Goal: Check status: Check status

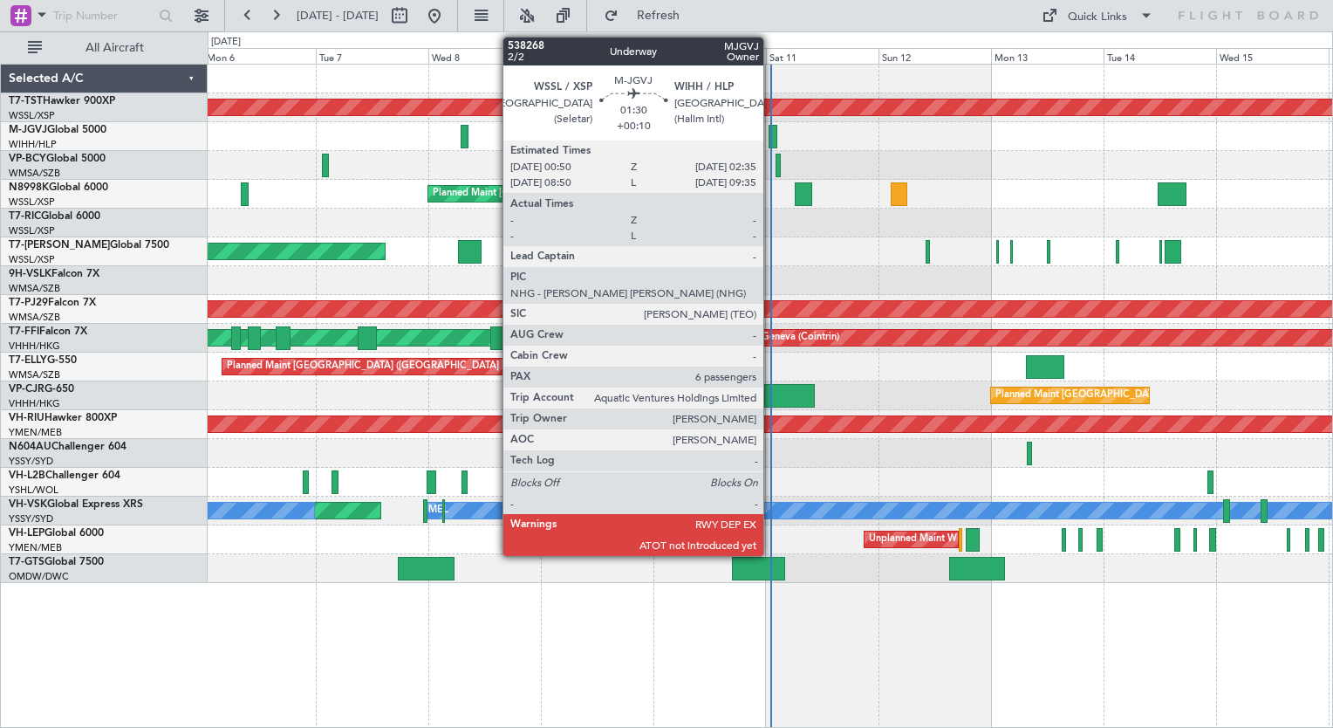
click at [771, 134] on div at bounding box center [773, 137] width 9 height 24
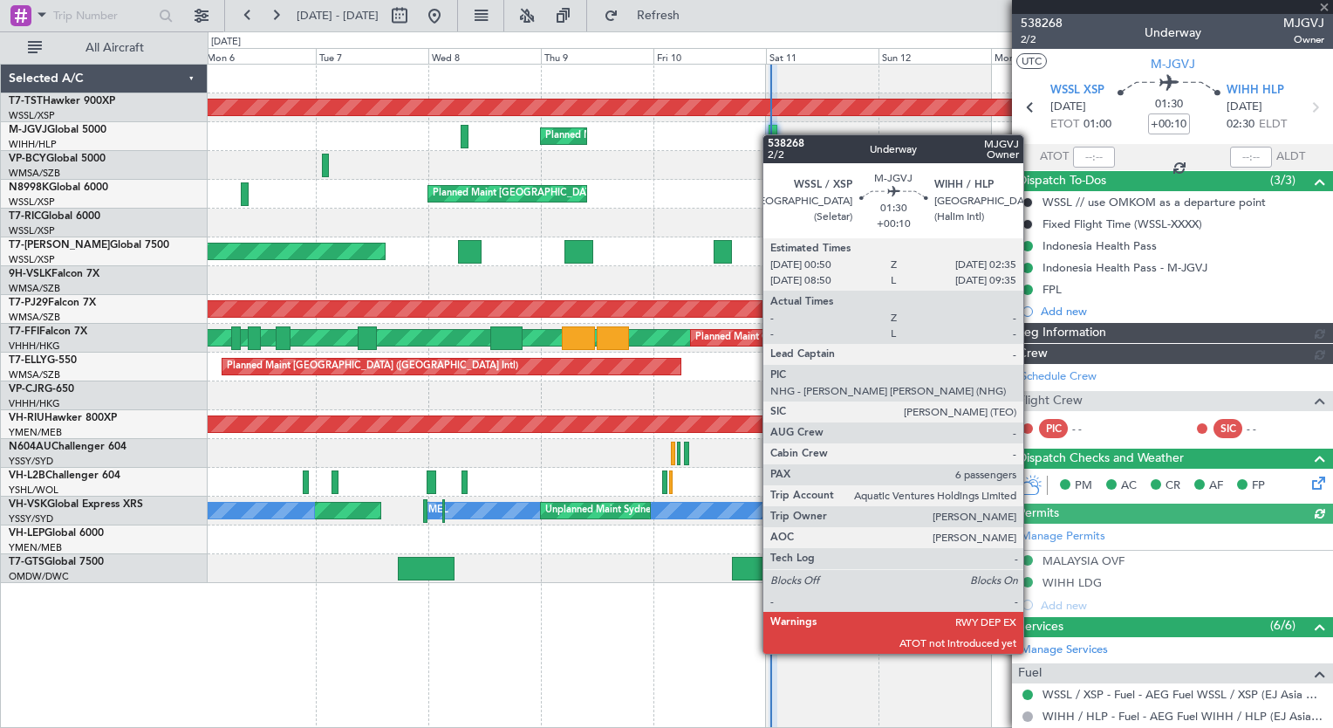
type input "[PERSON_NAME] (HHAFI)"
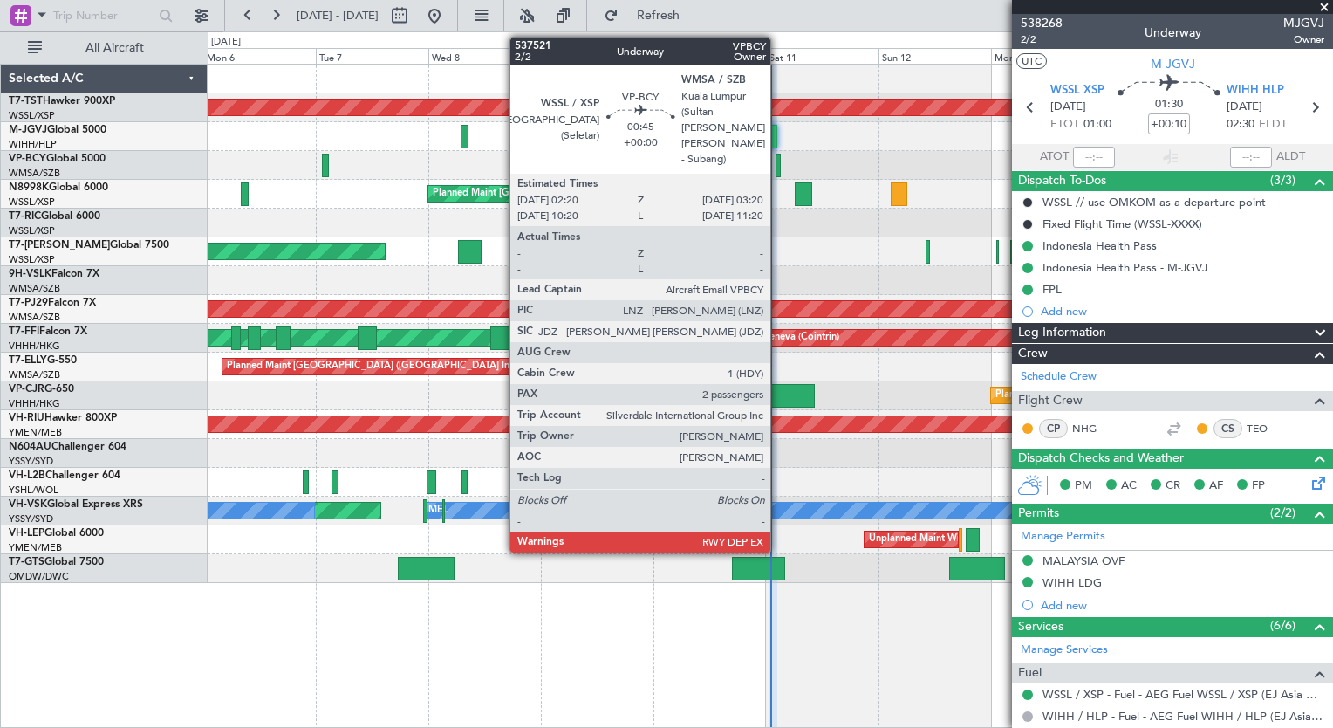
click at [778, 162] on div at bounding box center [778, 166] width 5 height 24
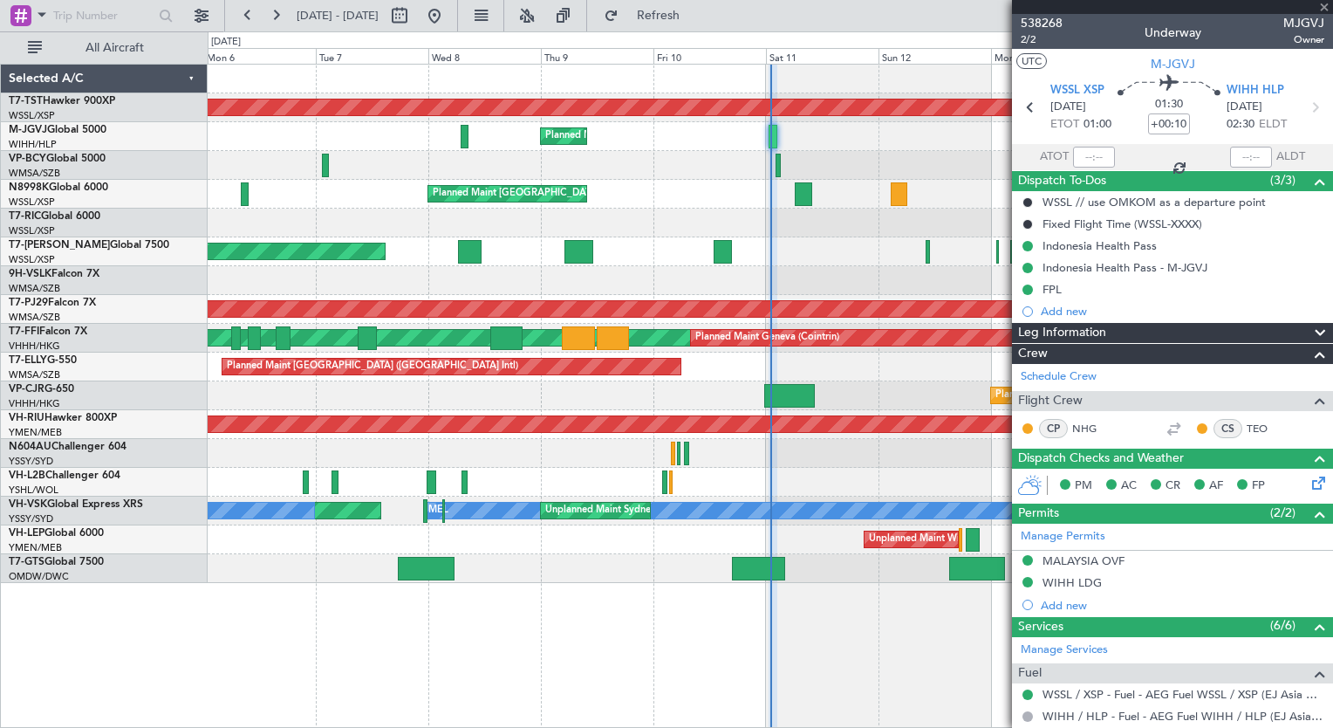
type input "2"
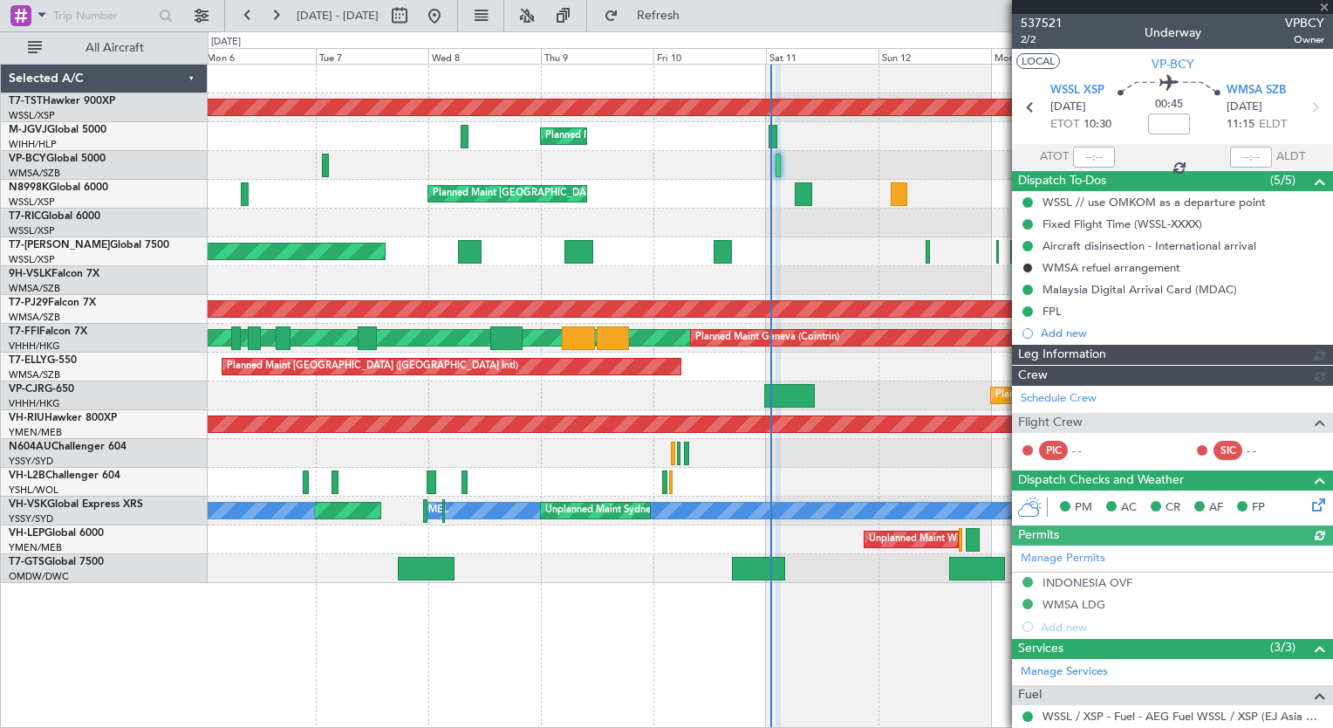
type input "[PERSON_NAME] (HHAFI)"
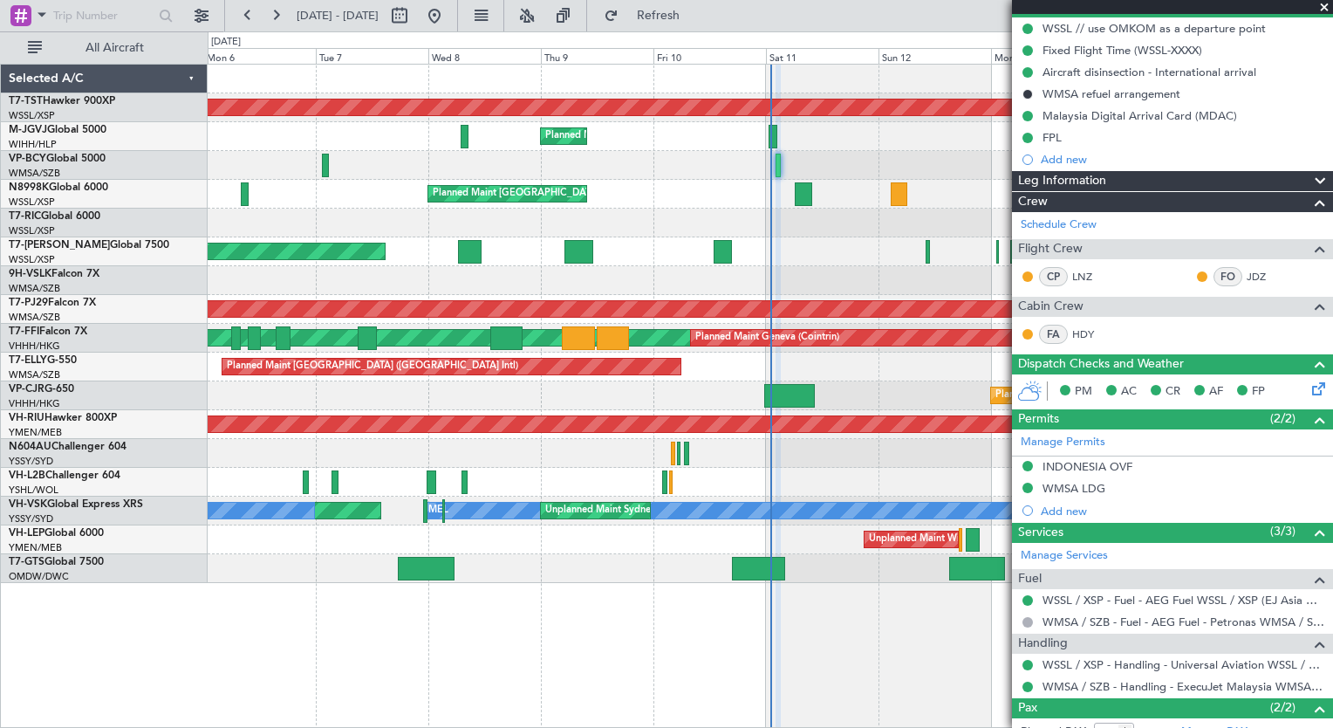
scroll to position [268, 0]
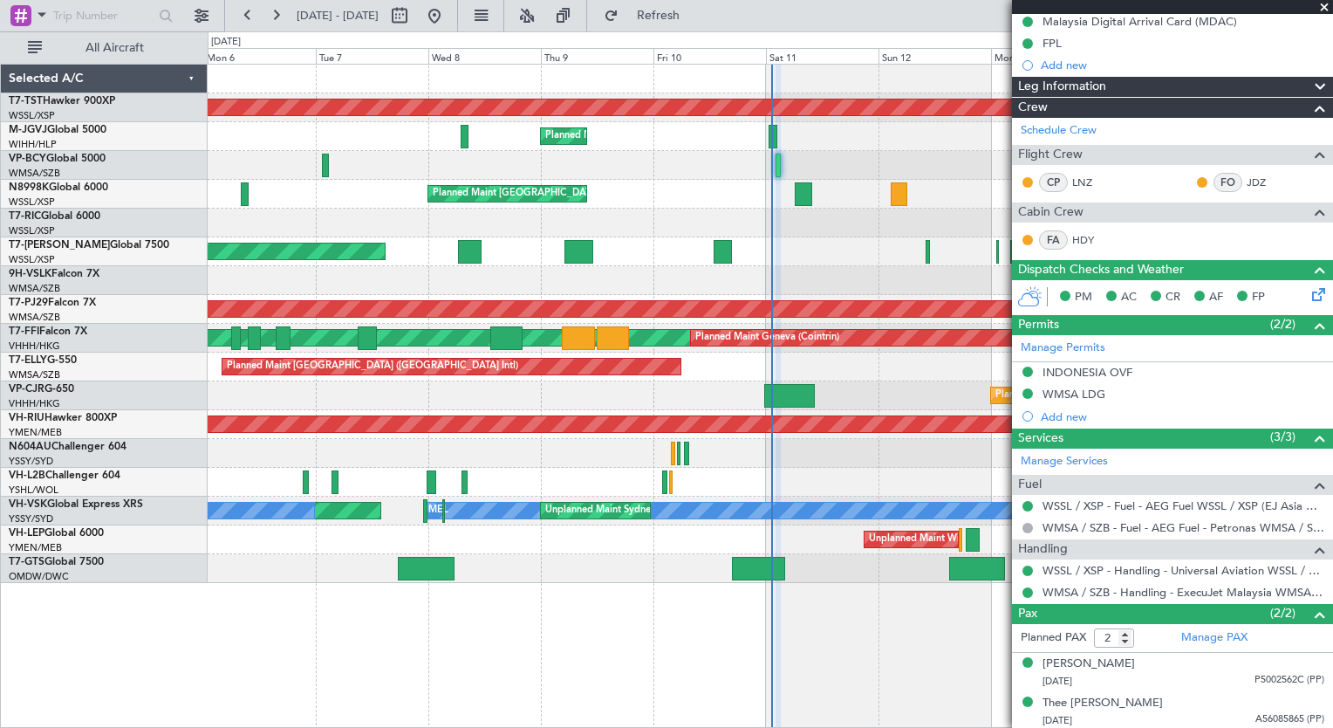
type input "[PERSON_NAME] (HHAFI)"
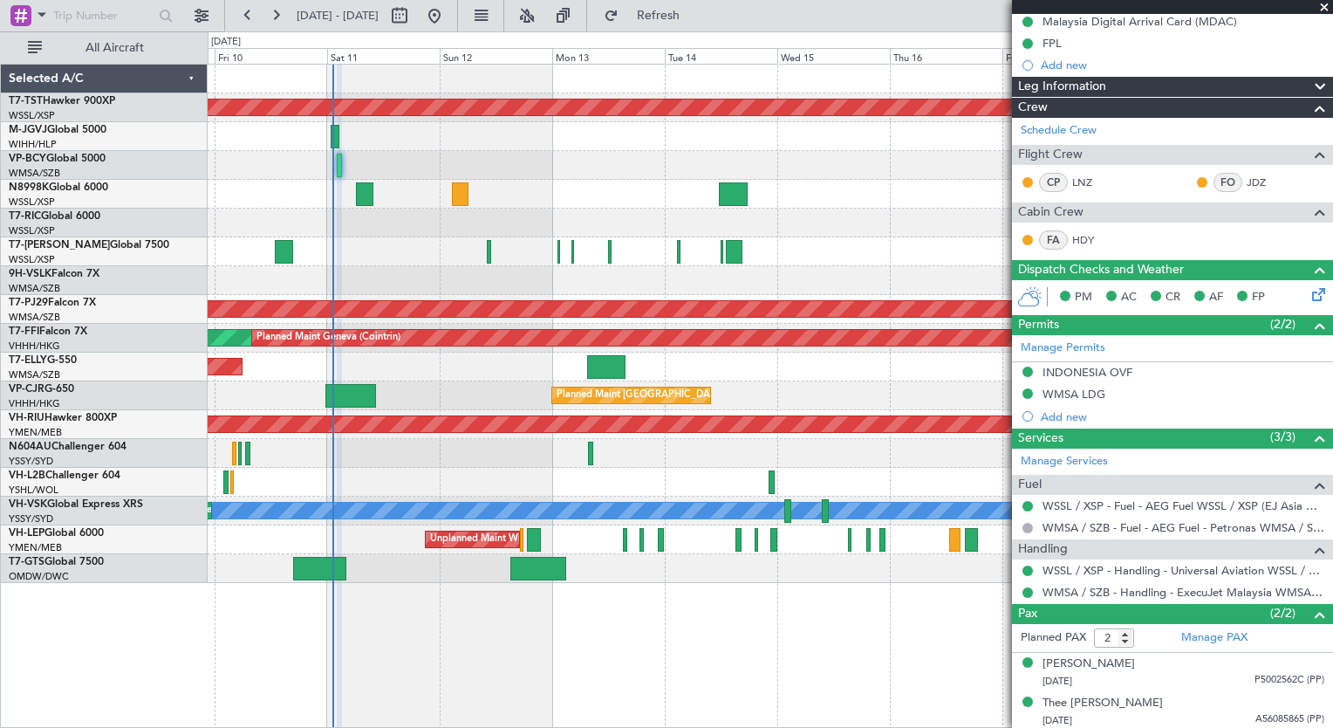
click at [433, 291] on div at bounding box center [770, 280] width 1125 height 29
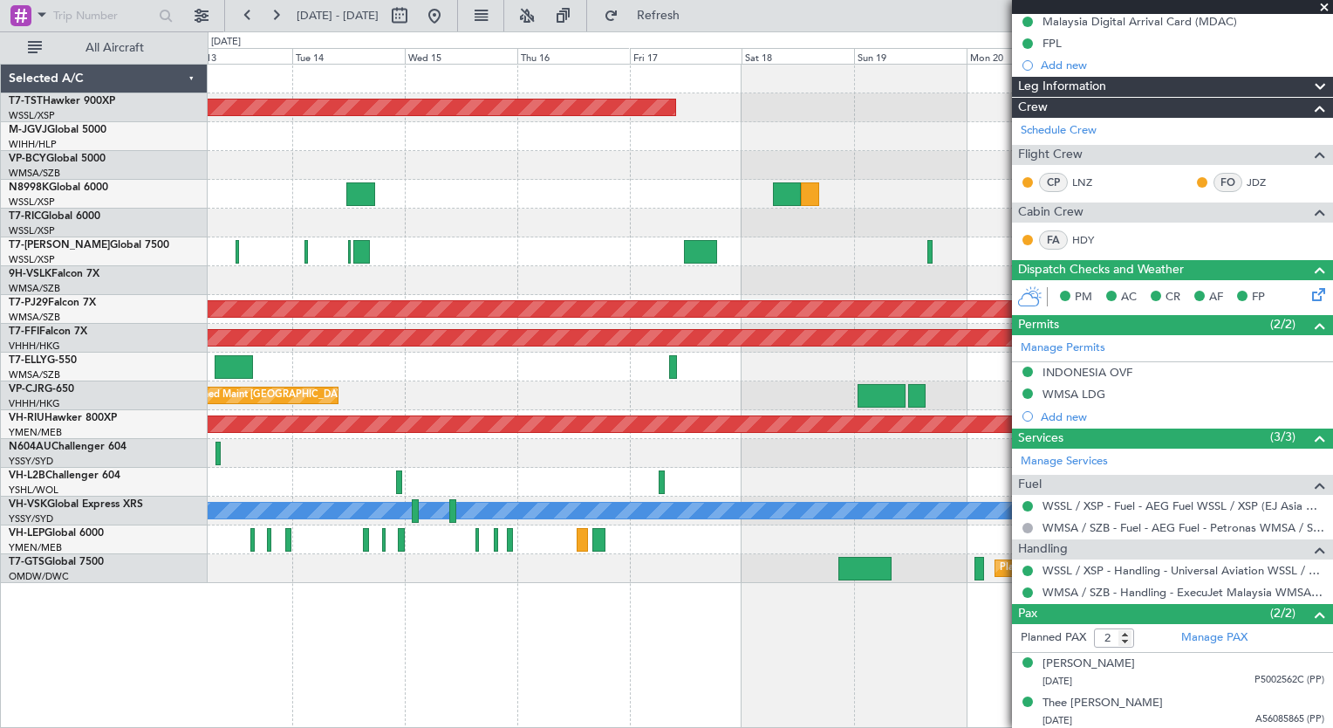
click at [430, 348] on div "Planned Maint [GEOGRAPHIC_DATA] (Seletar) Planned Maint [GEOGRAPHIC_DATA] (Sult…" at bounding box center [770, 324] width 1125 height 518
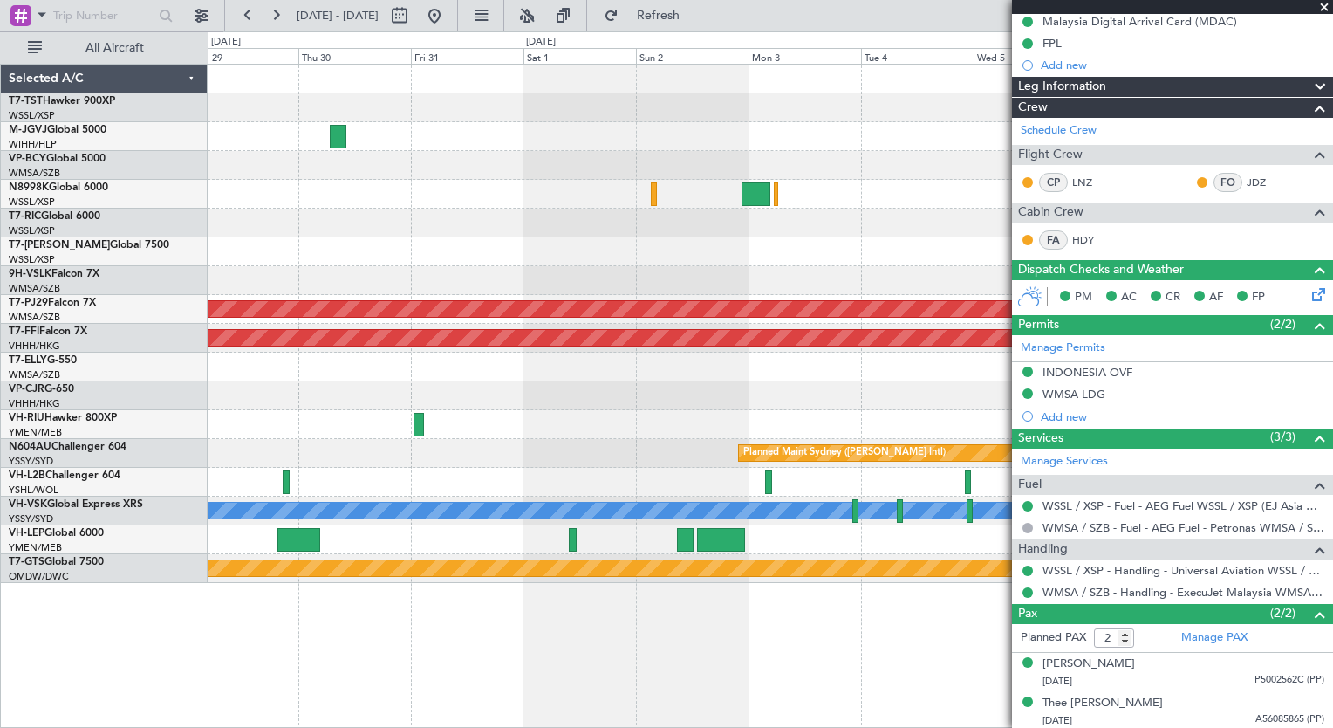
click at [65, 328] on div "Planned Maint [GEOGRAPHIC_DATA] (Sultan [PERSON_NAME] [PERSON_NAME] - Subang) P…" at bounding box center [666, 379] width 1333 height 696
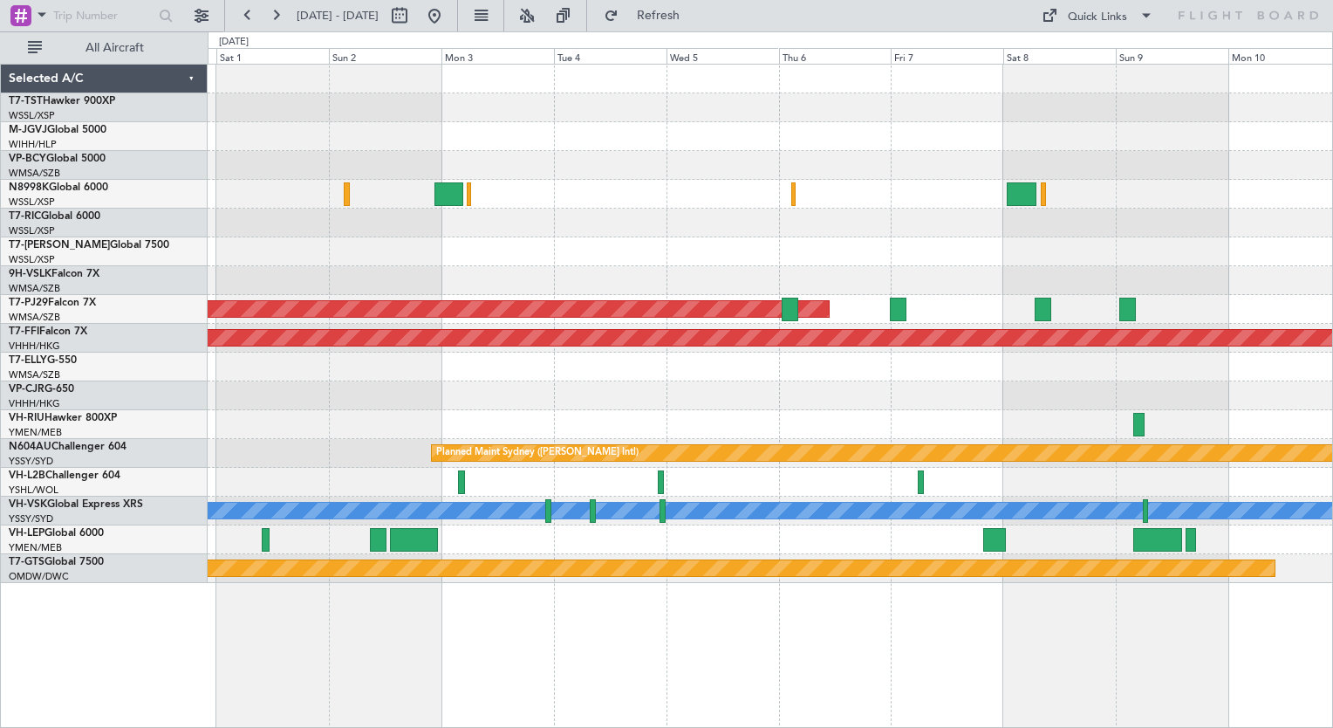
scroll to position [0, 0]
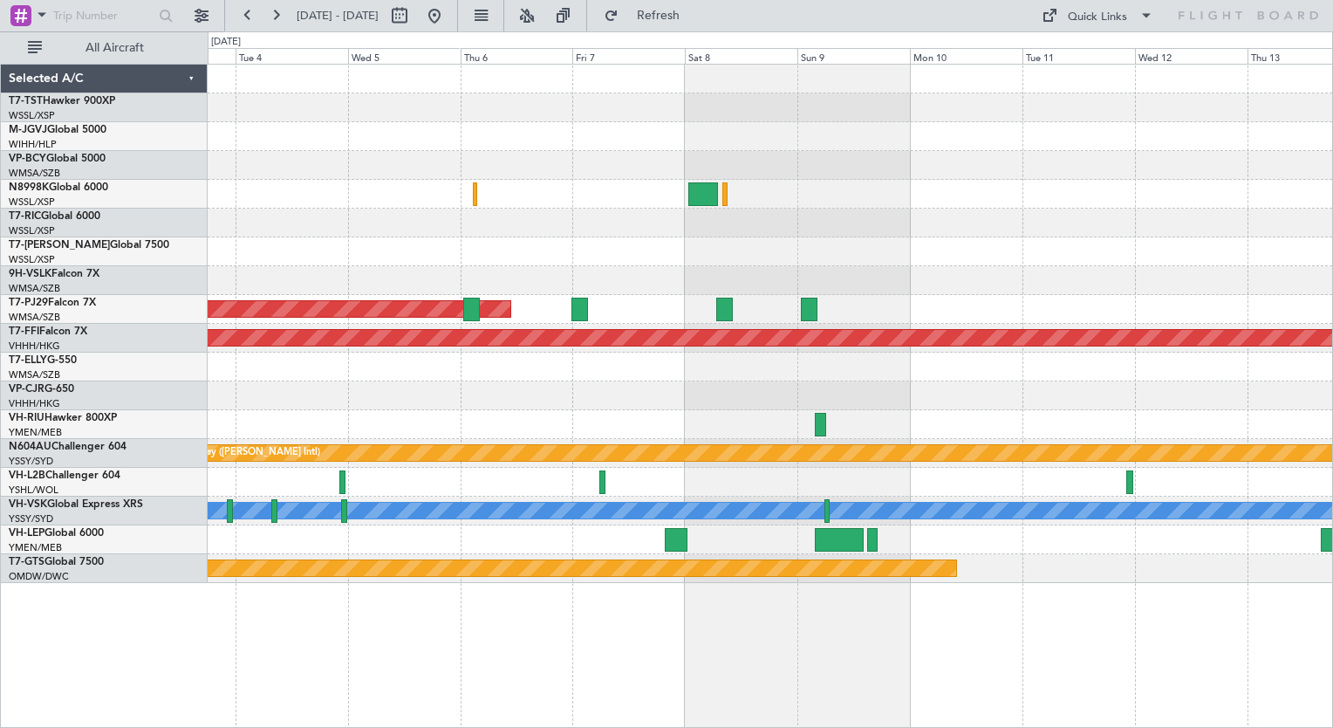
click at [1012, 387] on div at bounding box center [770, 395] width 1125 height 29
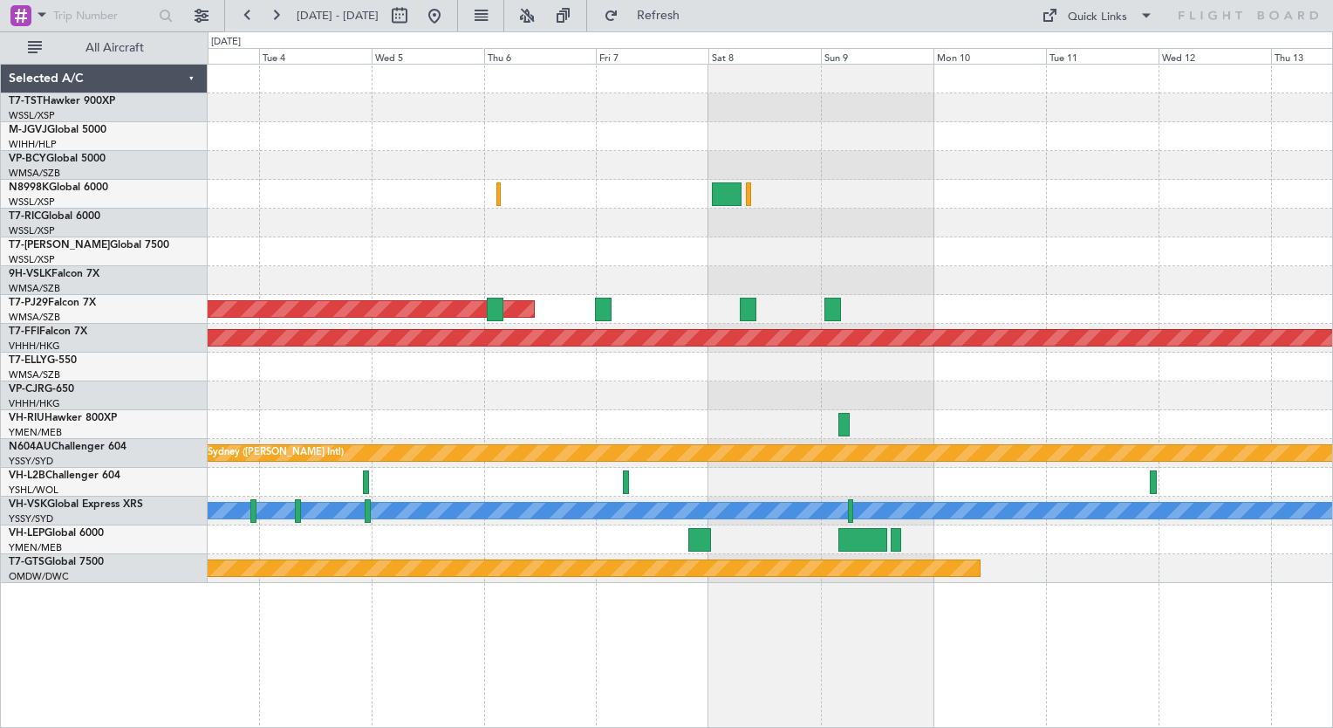
click at [923, 421] on div at bounding box center [770, 424] width 1125 height 29
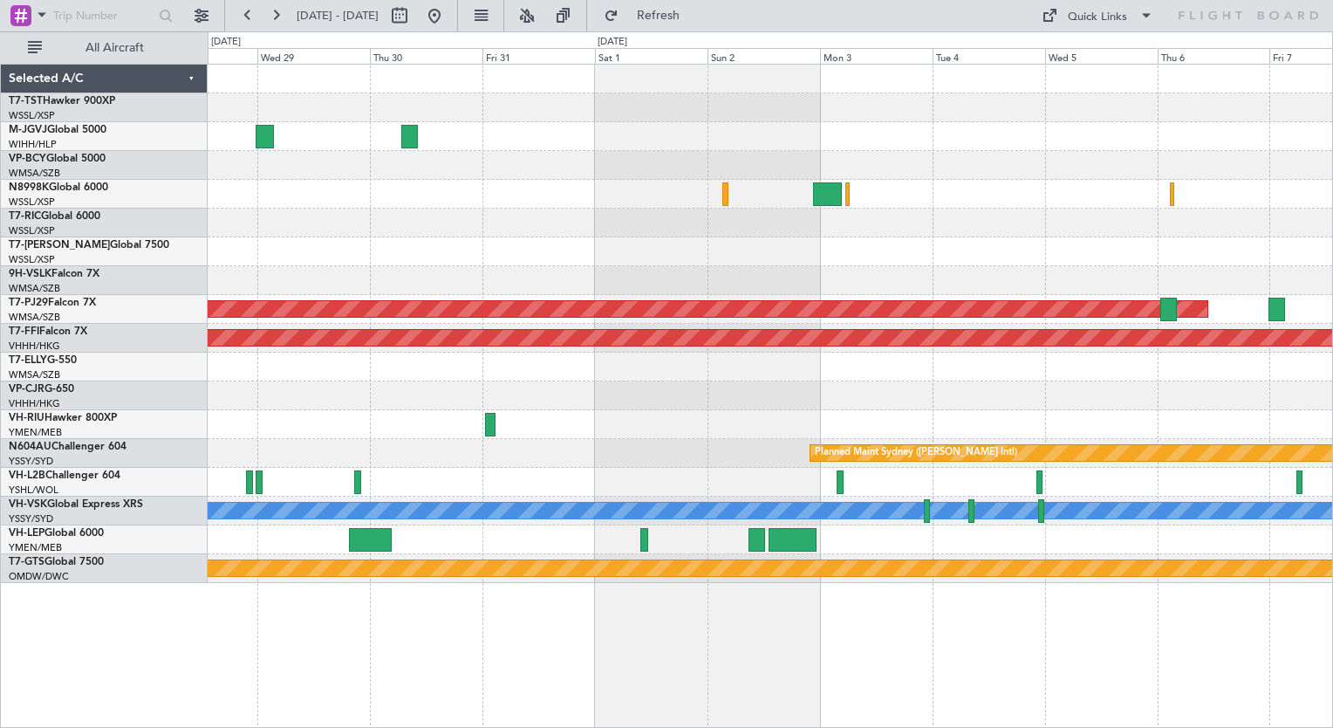
click at [1043, 716] on div "Planned Maint [GEOGRAPHIC_DATA] (Sultan [PERSON_NAME] [PERSON_NAME] - Subang) P…" at bounding box center [770, 396] width 1125 height 664
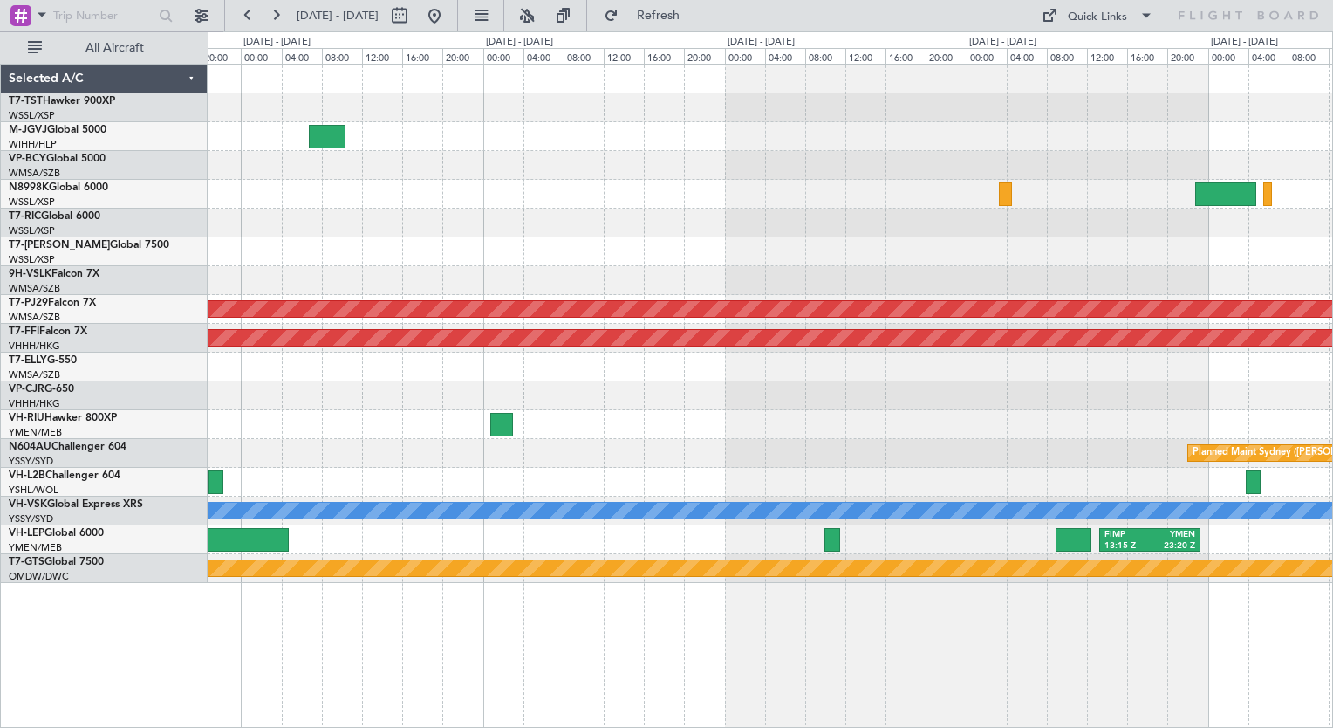
click at [448, 14] on button at bounding box center [435, 16] width 28 height 28
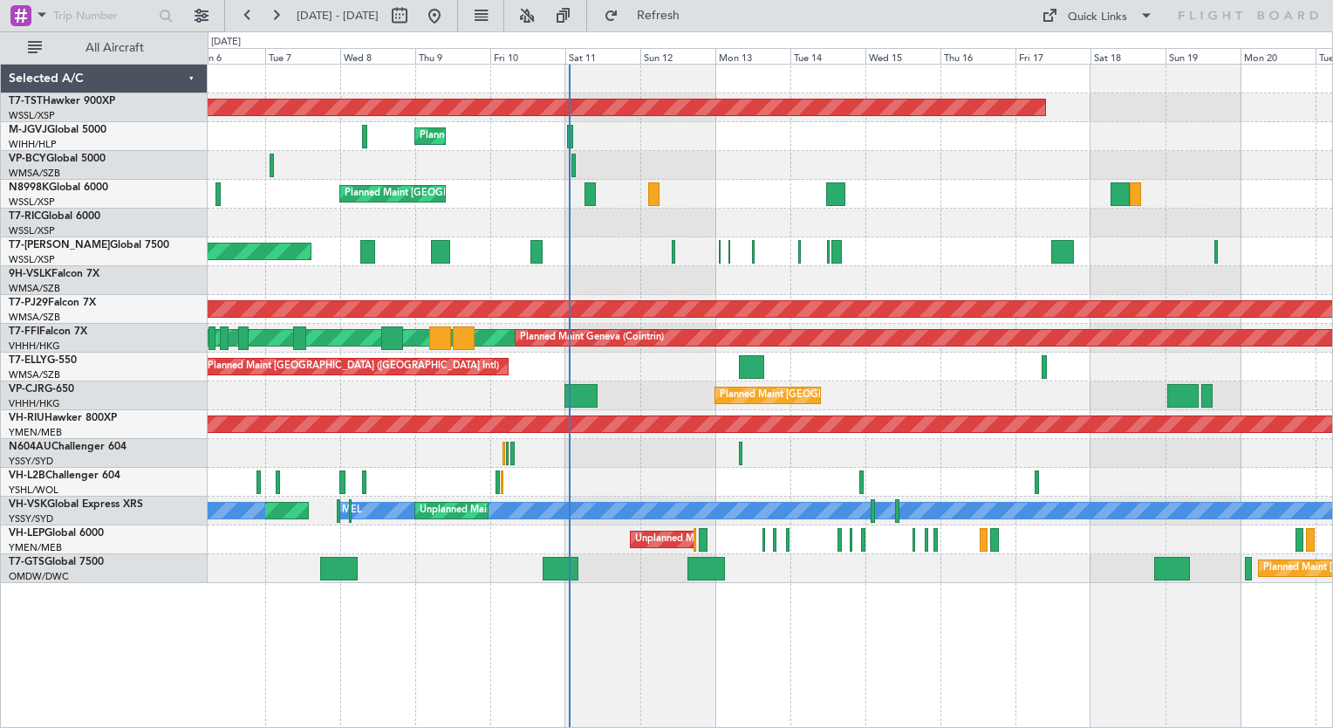
click at [844, 361] on div "Planned Maint [GEOGRAPHIC_DATA] ([GEOGRAPHIC_DATA] Intl)" at bounding box center [770, 366] width 1125 height 29
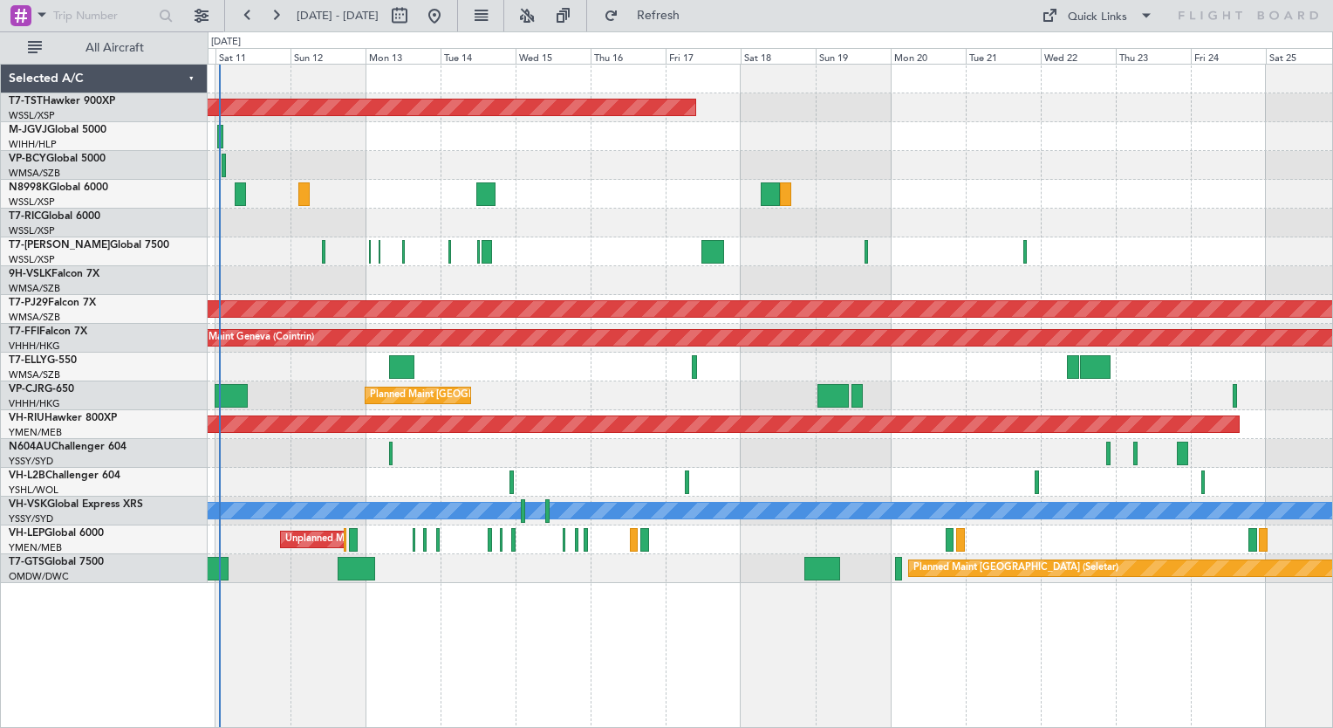
click at [961, 277] on div at bounding box center [770, 280] width 1125 height 29
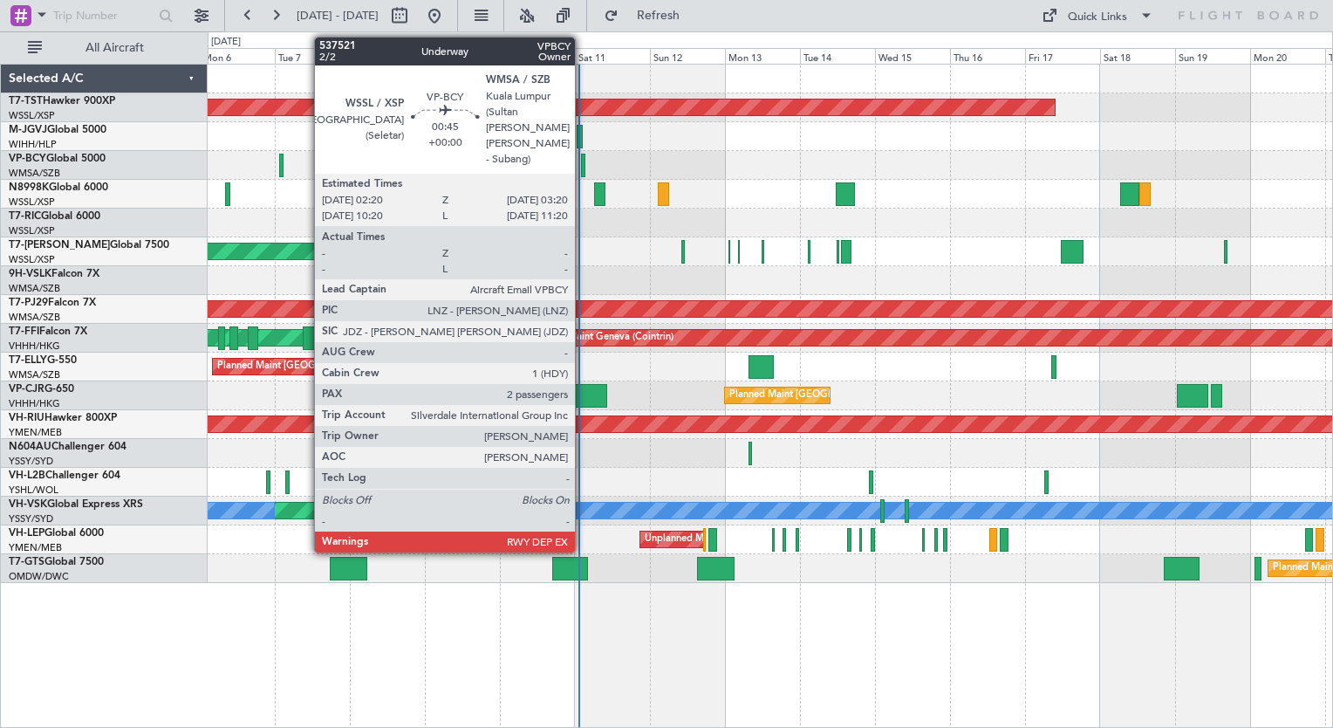
click at [583, 159] on div at bounding box center [582, 166] width 3 height 24
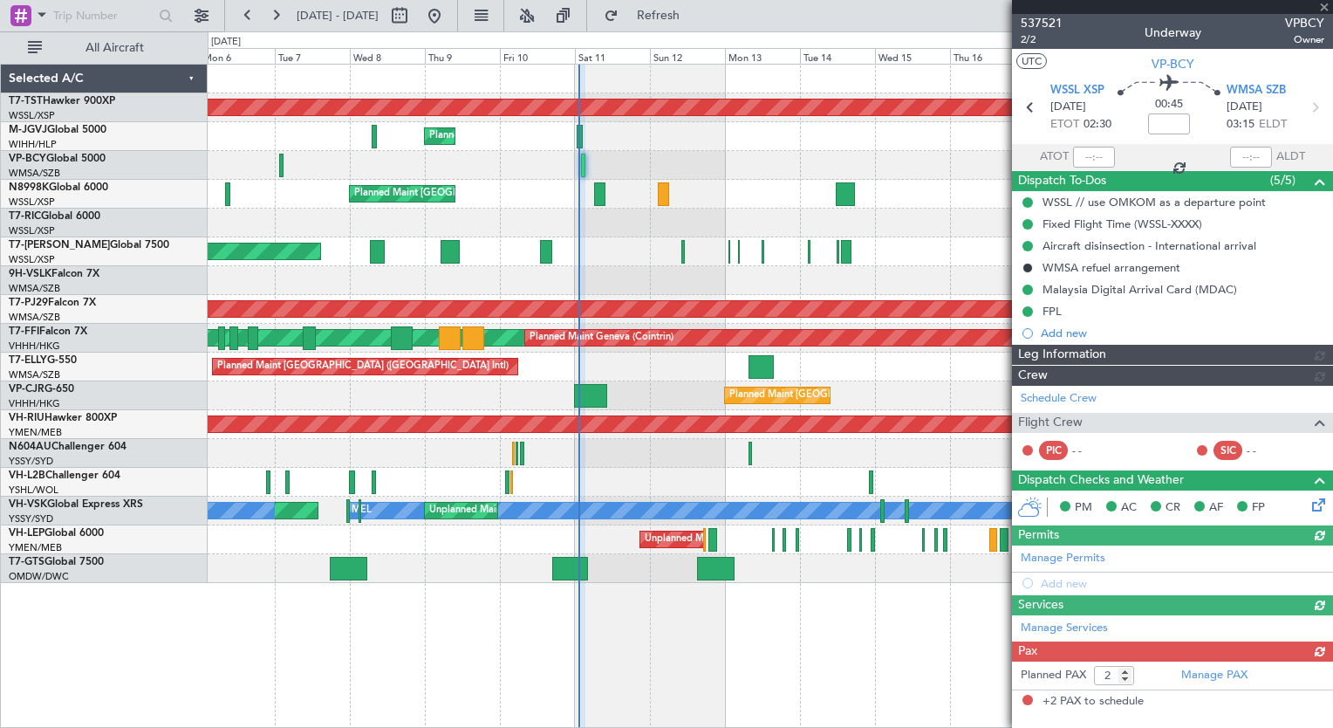
type input "[PERSON_NAME] (HHAFI)"
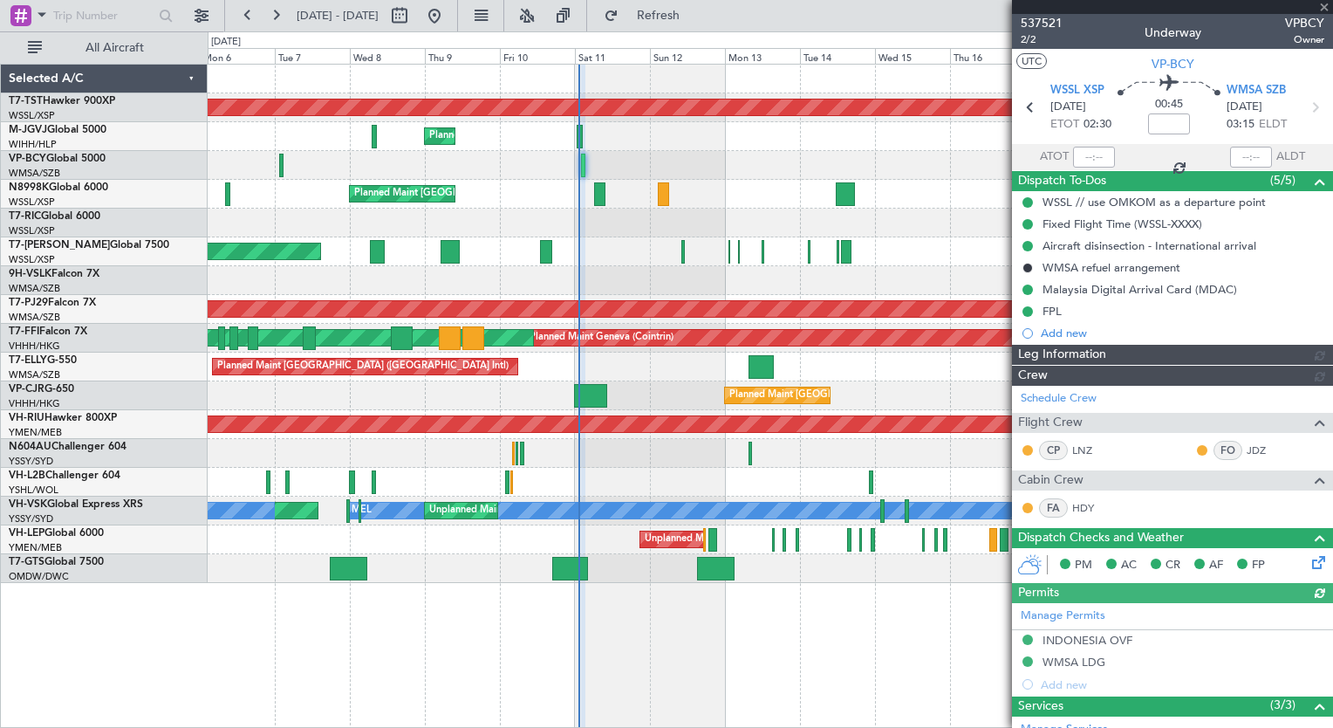
type input "[PERSON_NAME] (HHAFI)"
